Goal: Communication & Community: Answer question/provide support

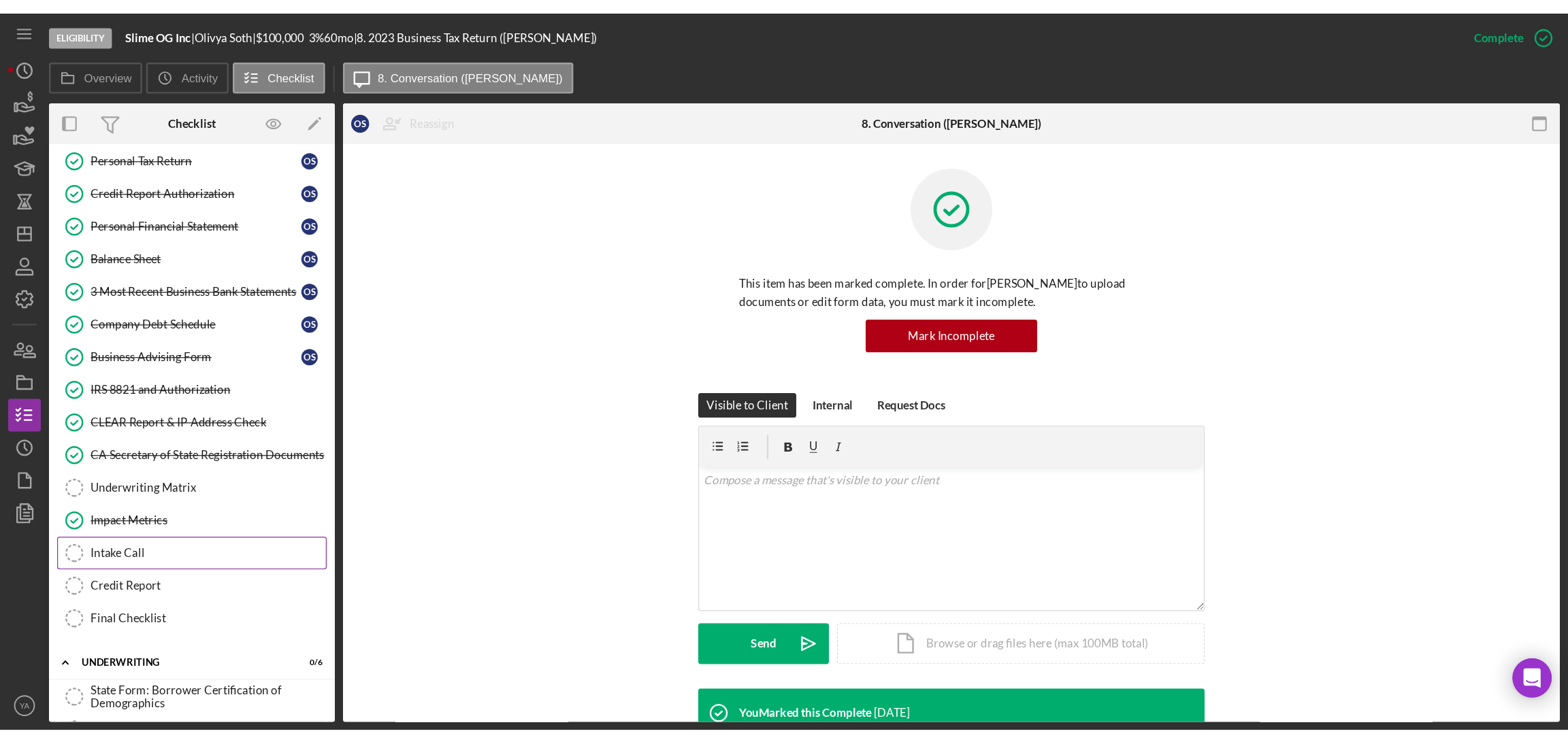
scroll to position [398, 0]
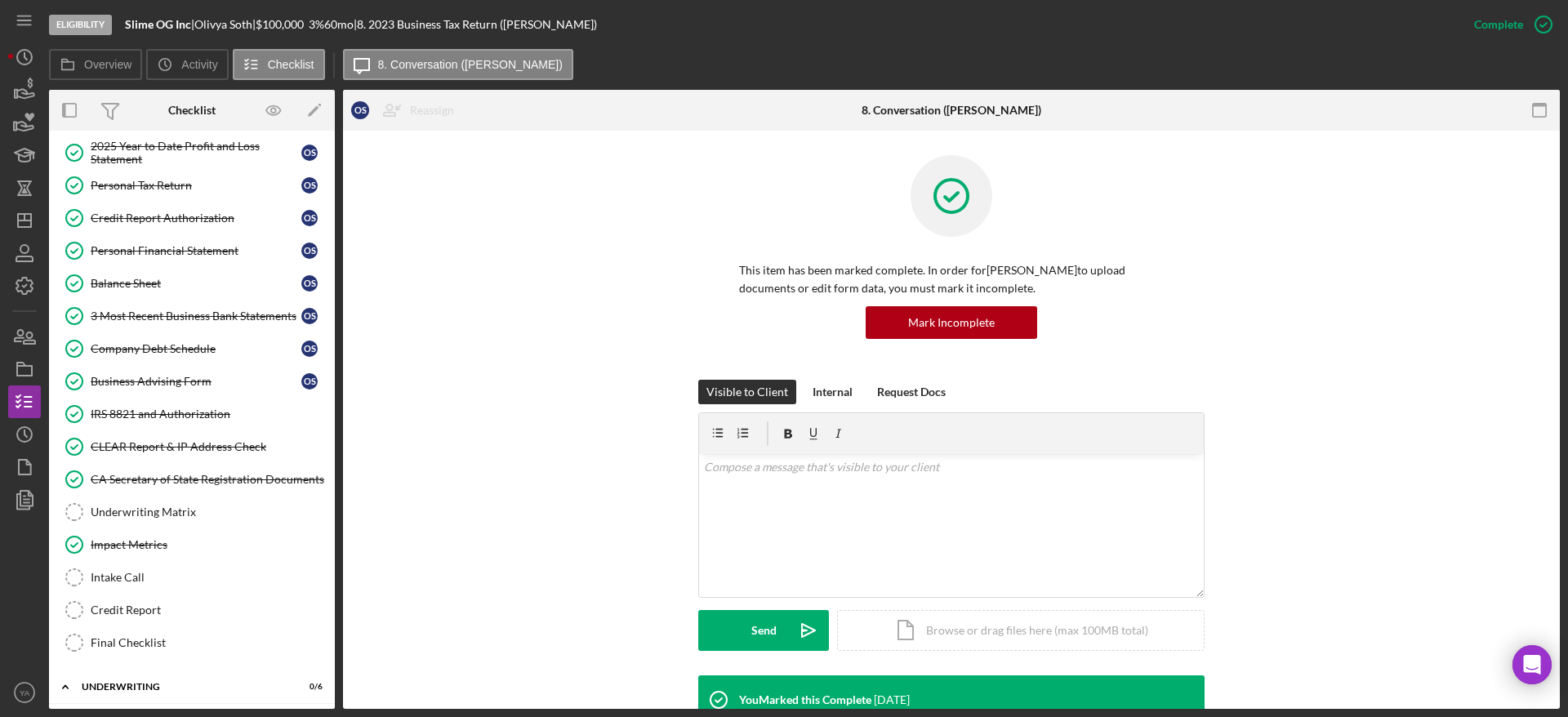
click at [602, 401] on div "Visible to Client Internal Request Docs v Color teal Color pink Remove color Ad…" at bounding box center [951, 527] width 1168 height 296
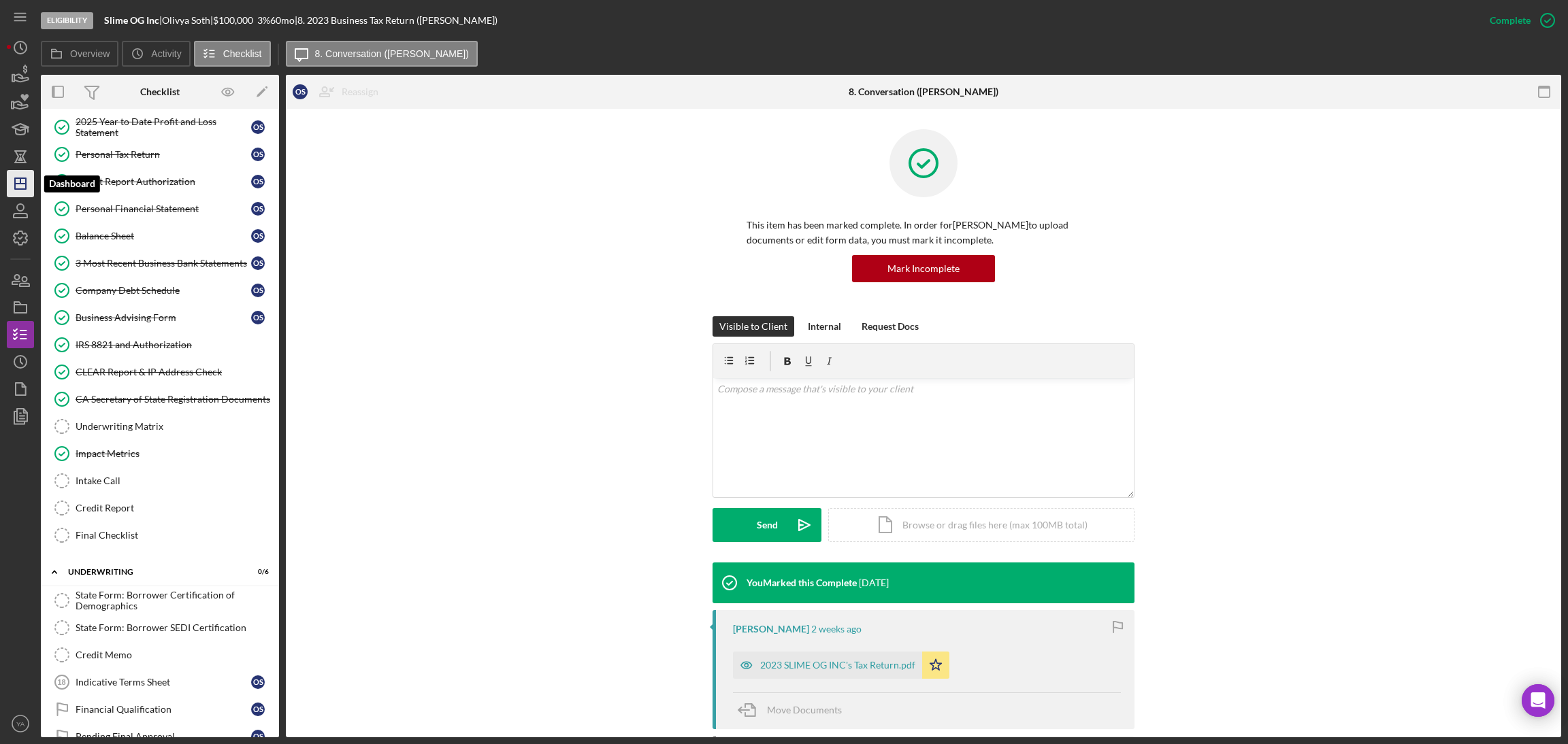
click at [9, 179] on icon "Icon/Dashboard" at bounding box center [20, 184] width 34 height 34
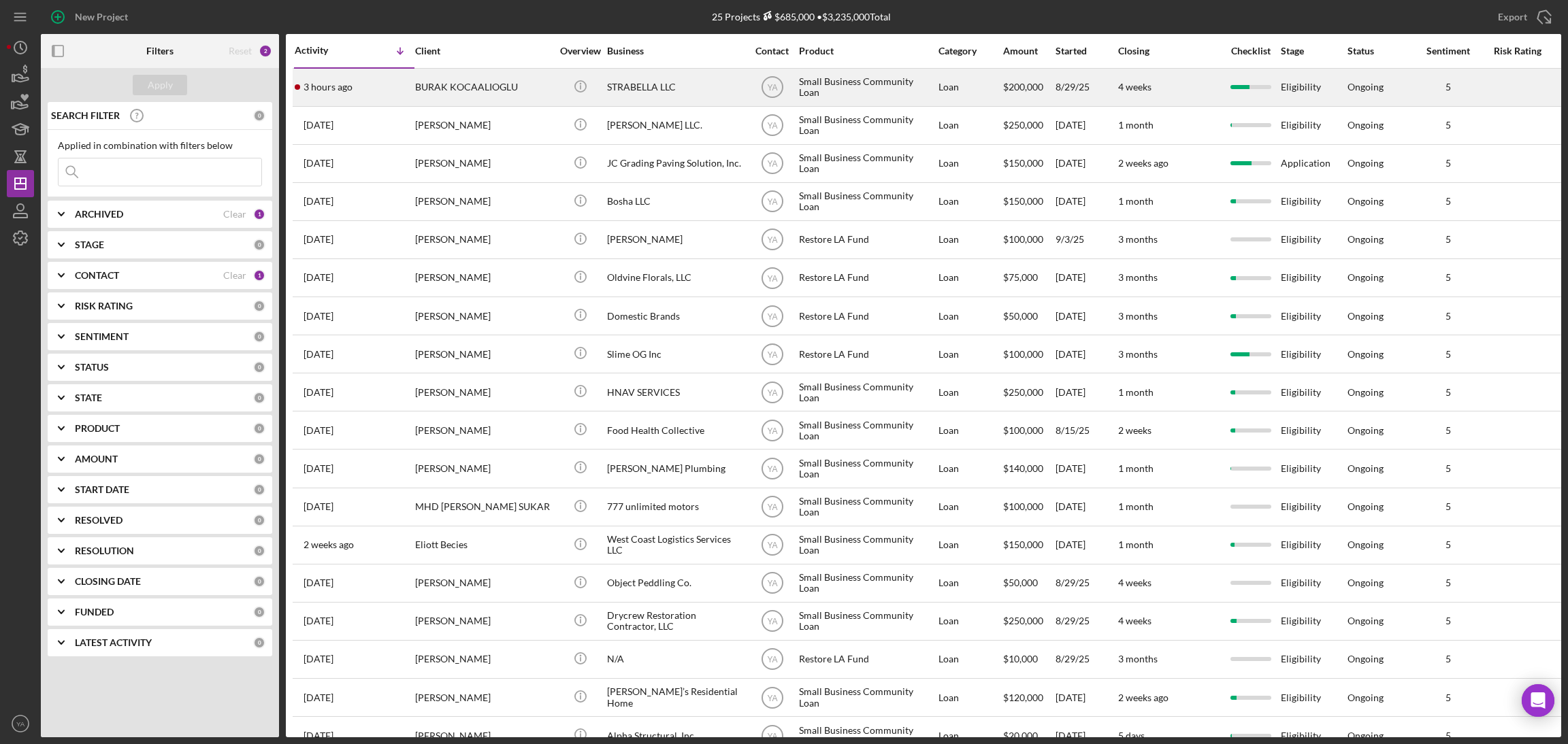
click at [701, 96] on div "STRABELLA LLC" at bounding box center [674, 87] width 136 height 36
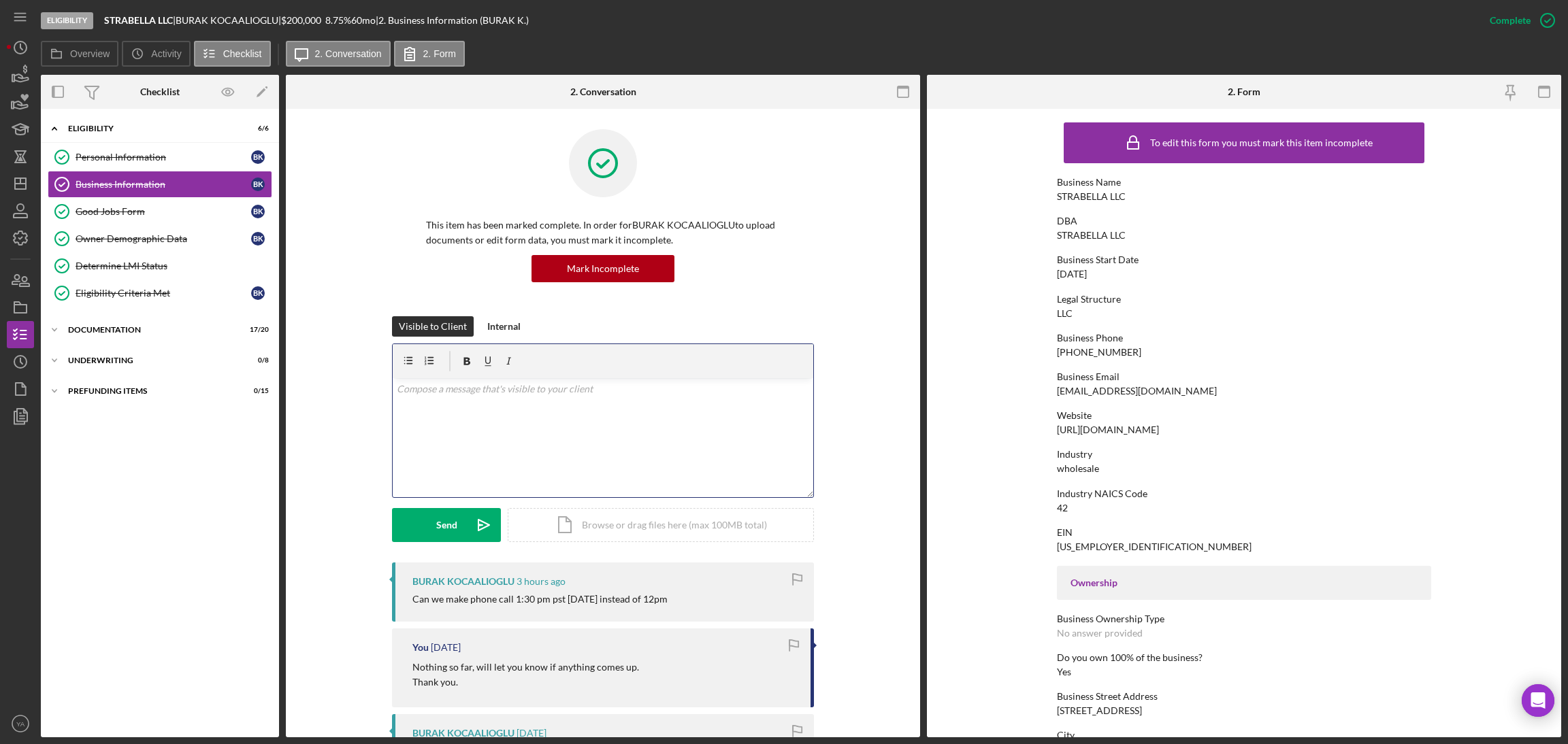
click at [650, 485] on div "v Color teal Color pink Remove color Add row above Add row below Add column bef…" at bounding box center [603, 438] width 421 height 119
click at [435, 390] on p "Definitely I have made the changes." at bounding box center [604, 389] width 413 height 15
click at [585, 413] on div "v Color teal Color pink Remove color Add row above Add row below Add column bef…" at bounding box center [603, 438] width 421 height 119
click at [445, 519] on div "Send" at bounding box center [446, 525] width 21 height 34
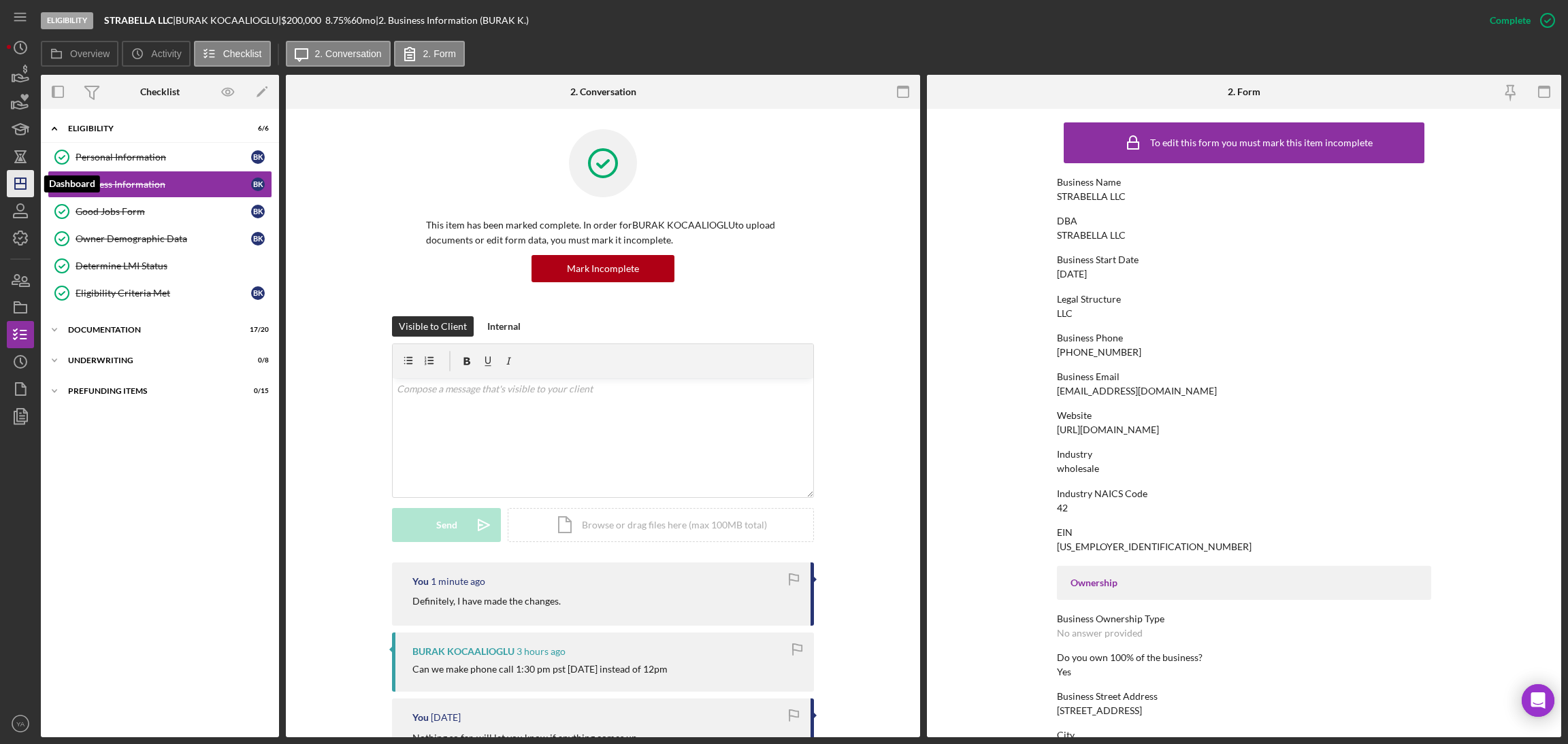
click at [17, 193] on icon "Icon/Dashboard" at bounding box center [20, 184] width 34 height 34
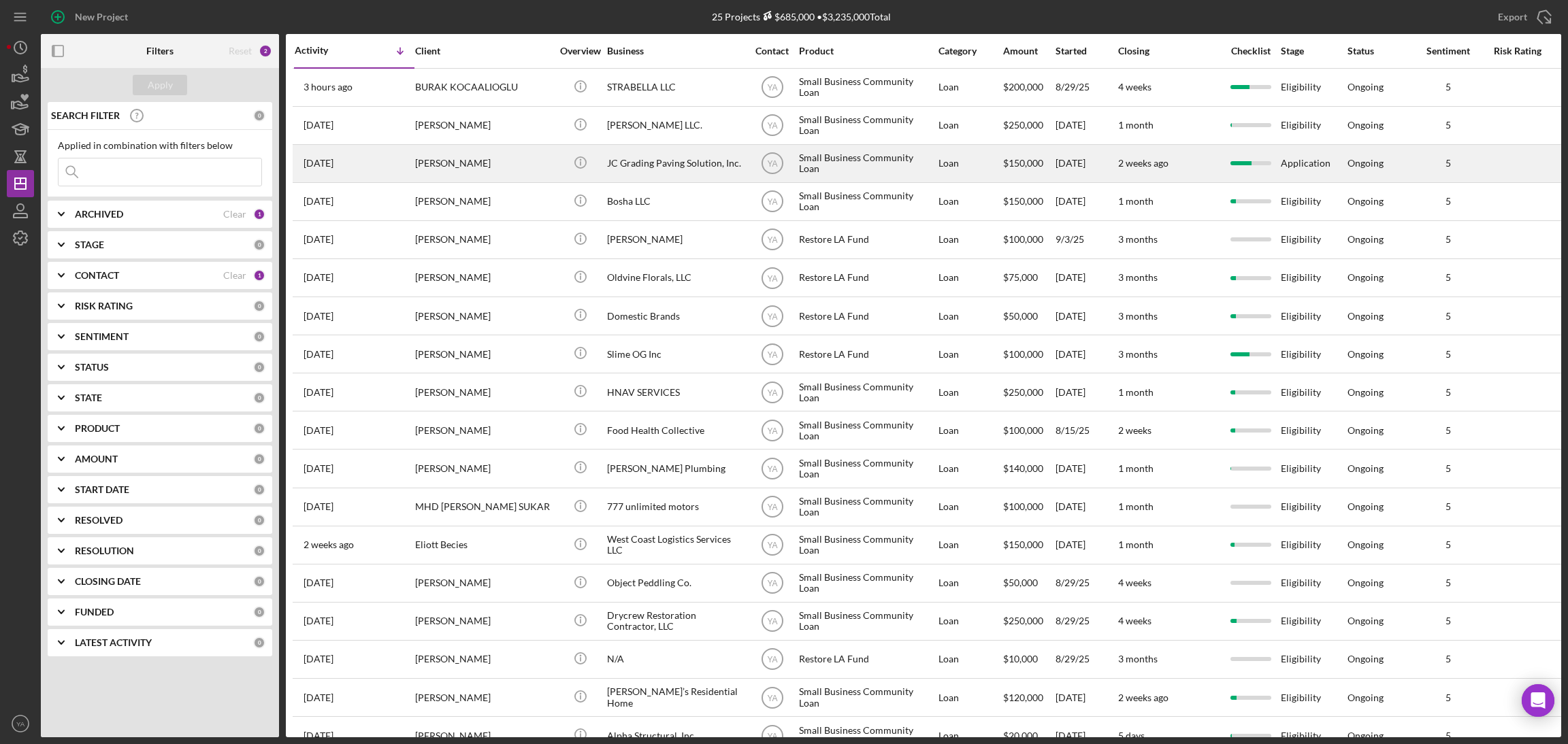
click at [792, 172] on div "YA" at bounding box center [772, 164] width 51 height 34
click at [911, 164] on div "Small Business Community Loan" at bounding box center [866, 164] width 136 height 36
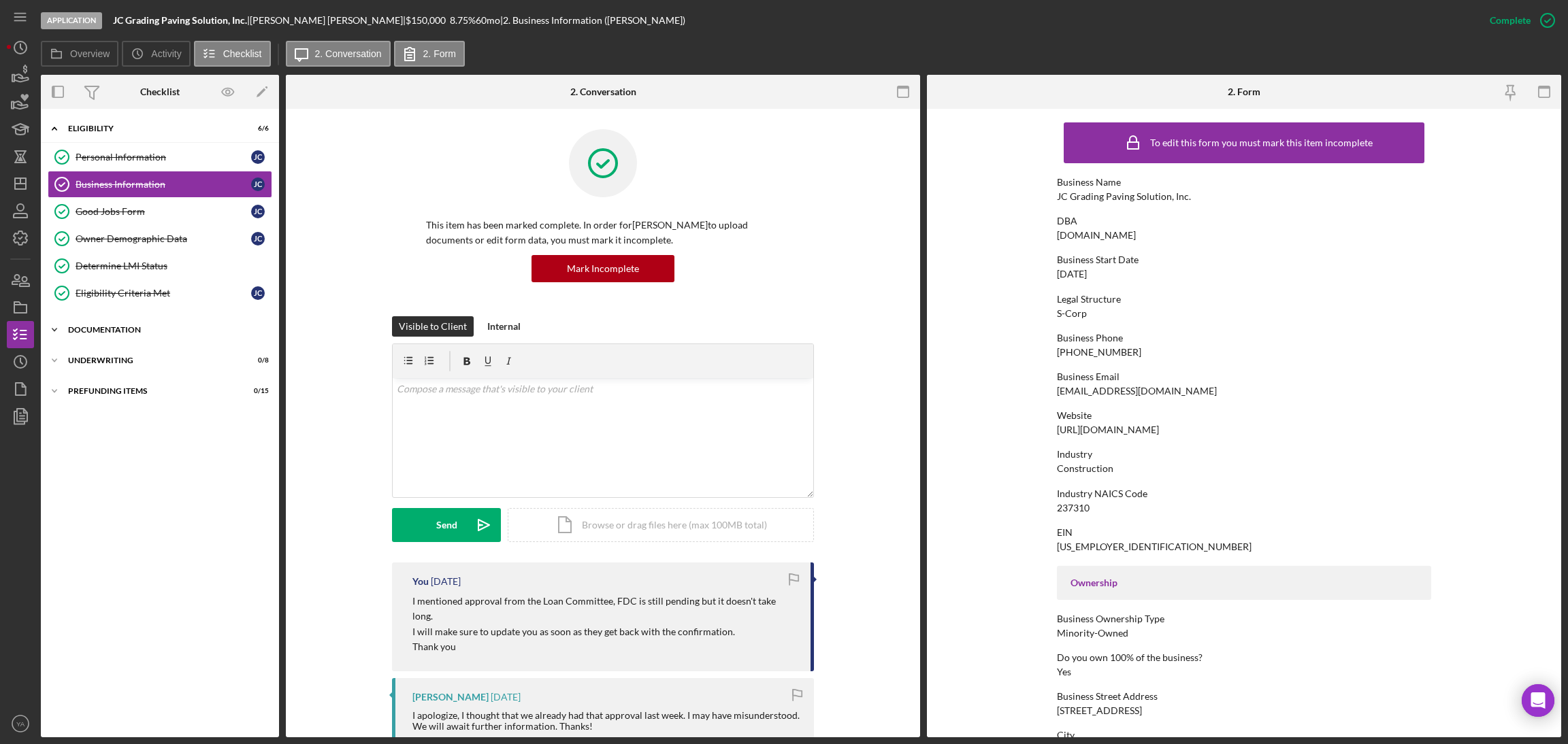
click at [147, 338] on div "Icon/Expander Documentation 20 / 20" at bounding box center [160, 329] width 238 height 27
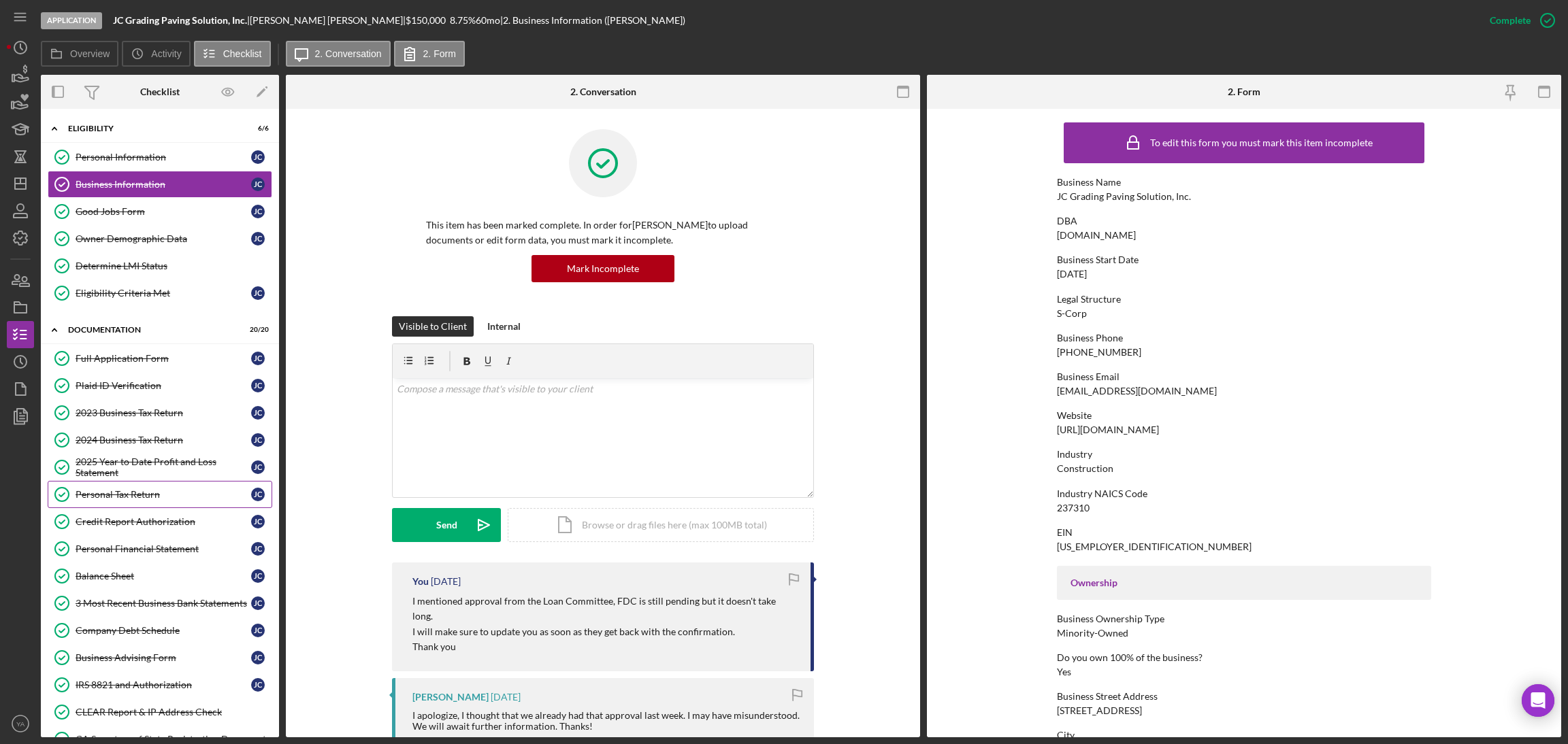
scroll to position [232, 0]
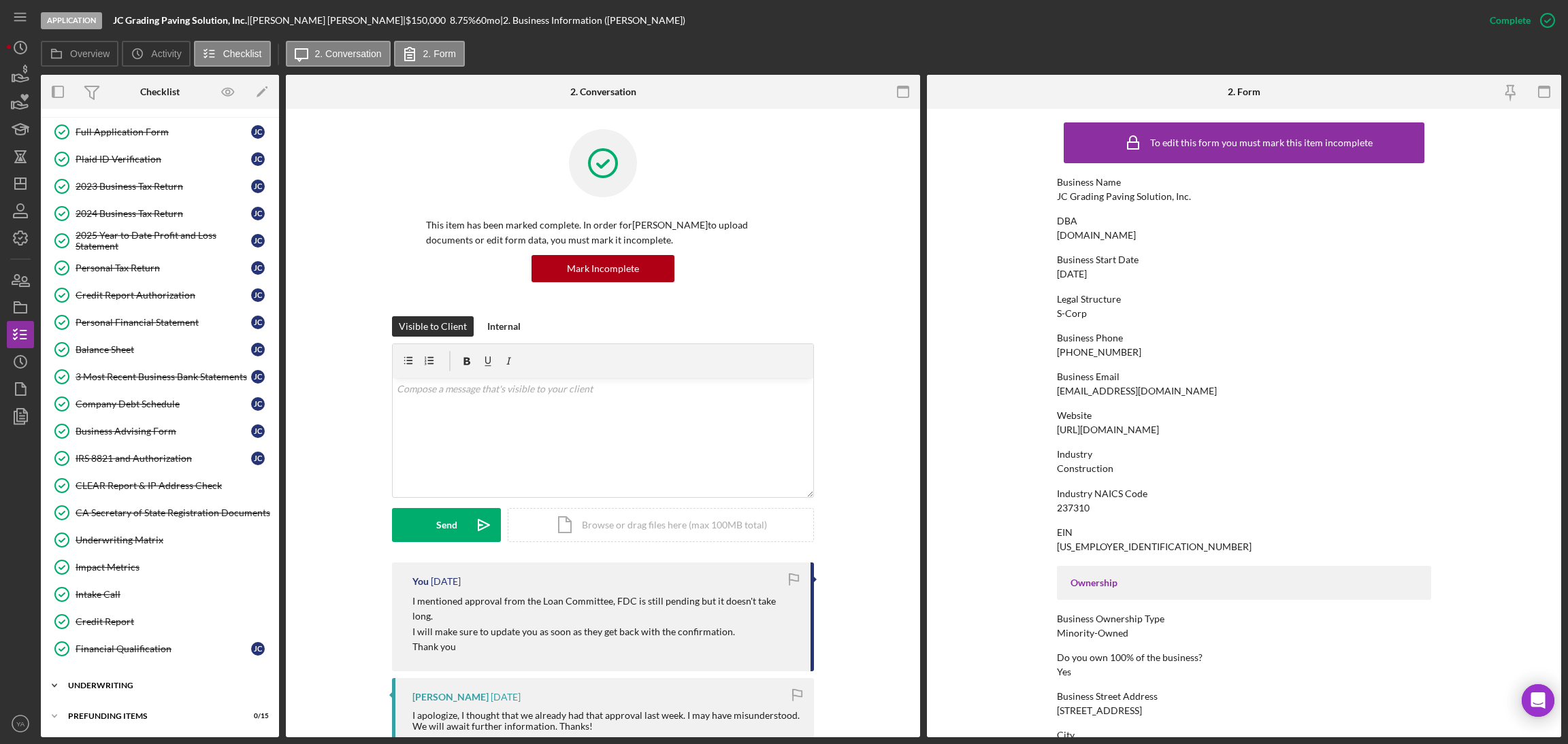
click at [117, 597] on div "Icon/Expander Underwriting 0 / 8" at bounding box center [160, 686] width 238 height 27
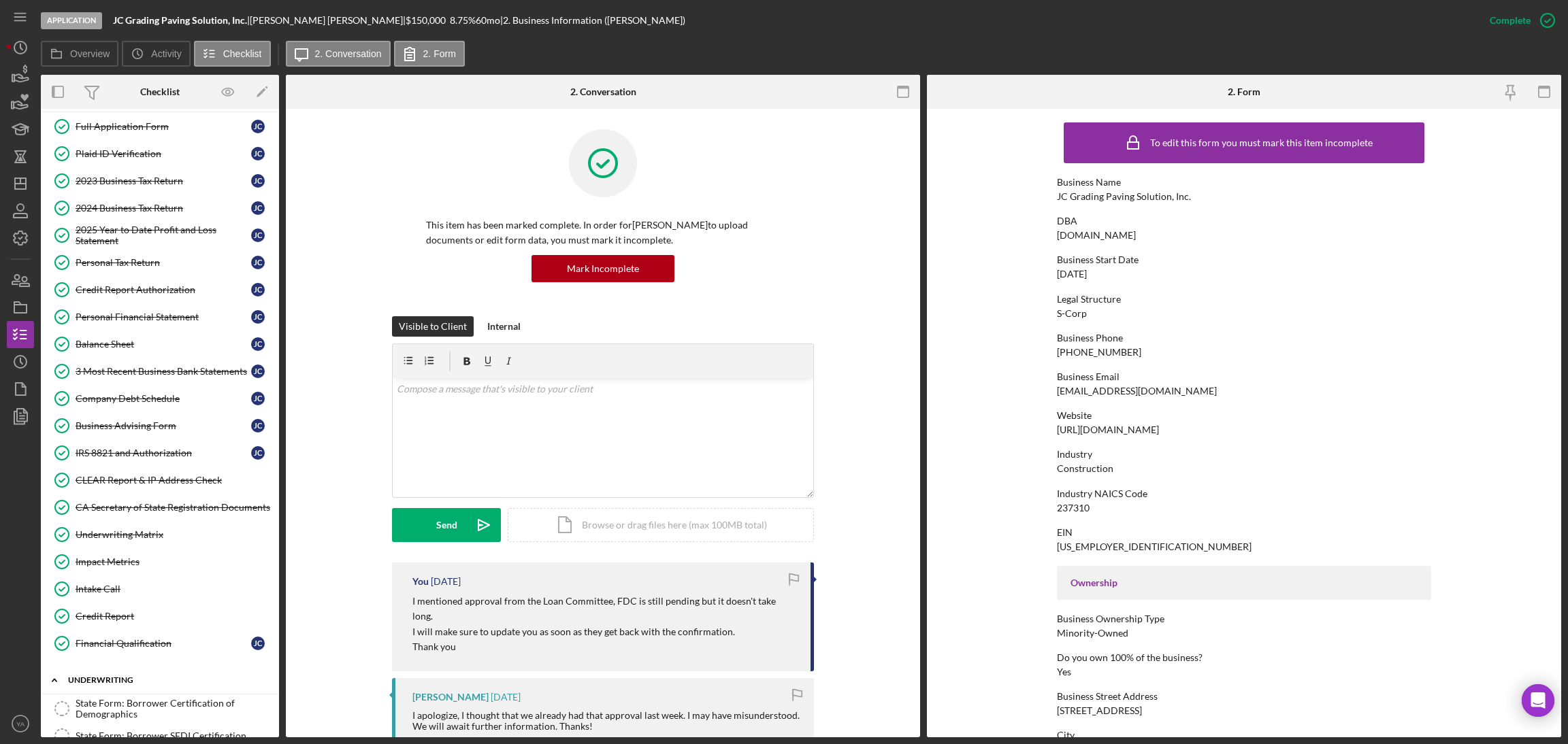
scroll to position [460, 0]
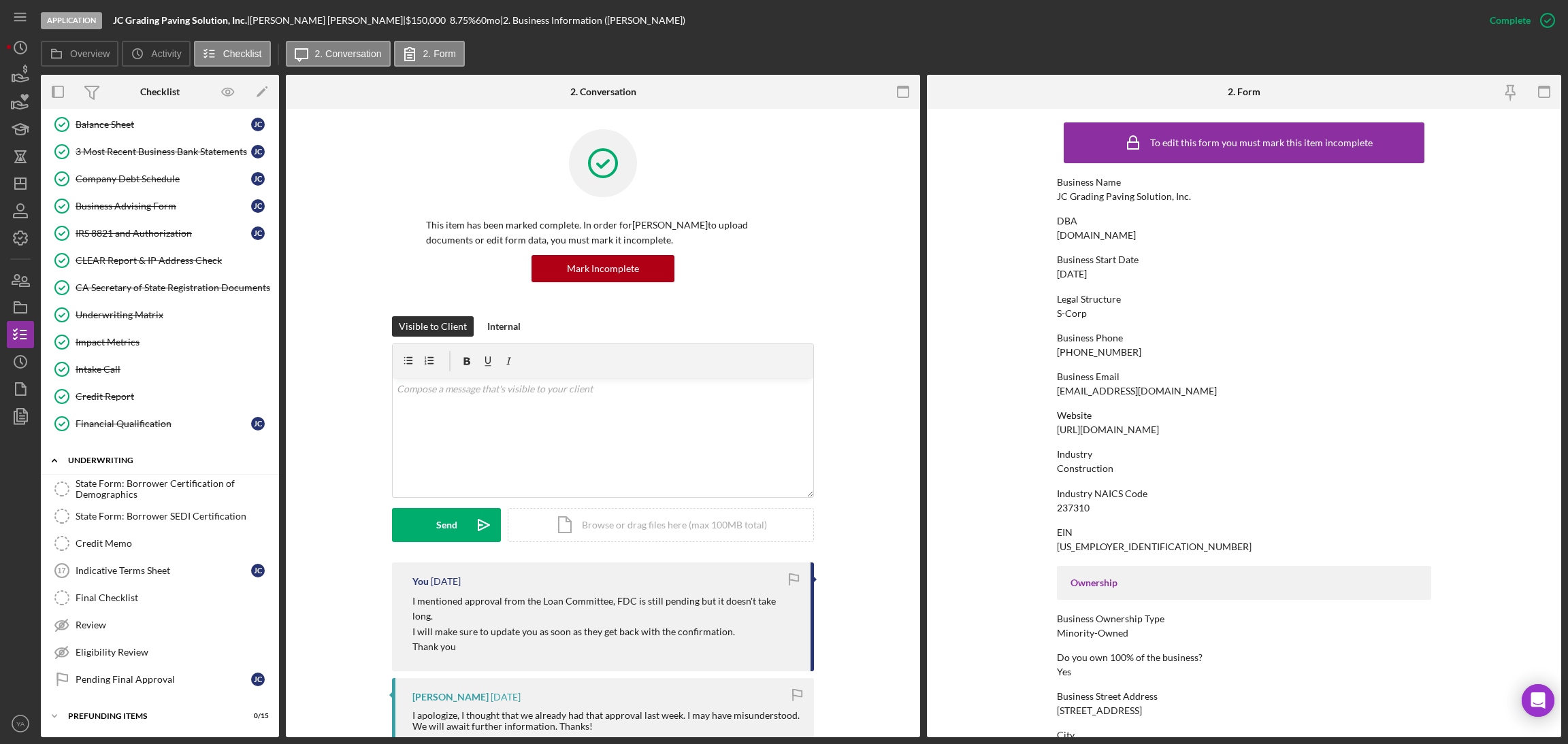
click at [136, 457] on div "Underwriting" at bounding box center [165, 461] width 194 height 8
